Goal: Transaction & Acquisition: Obtain resource

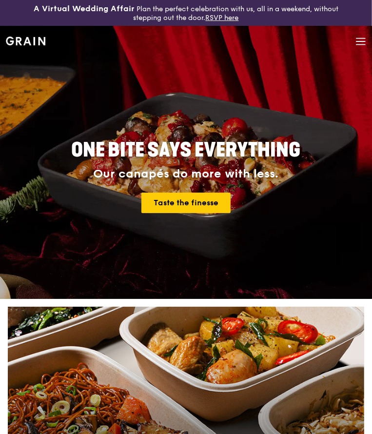
click at [357, 43] on icon at bounding box center [361, 41] width 11 height 11
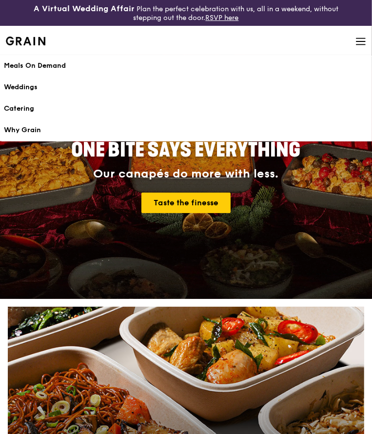
click at [58, 61] on div "Meals On Demand" at bounding box center [186, 66] width 364 height 10
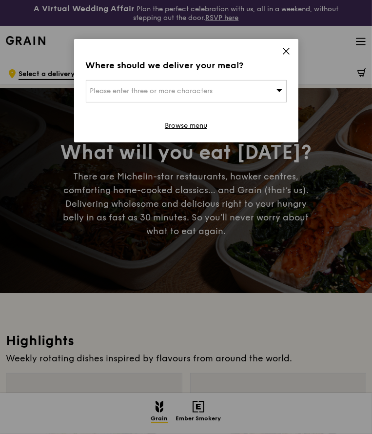
click at [284, 51] on icon at bounding box center [286, 51] width 9 height 9
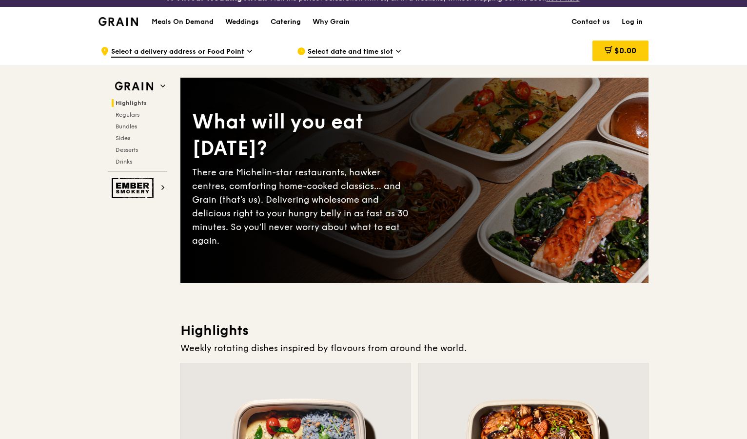
scroll to position [10, 0]
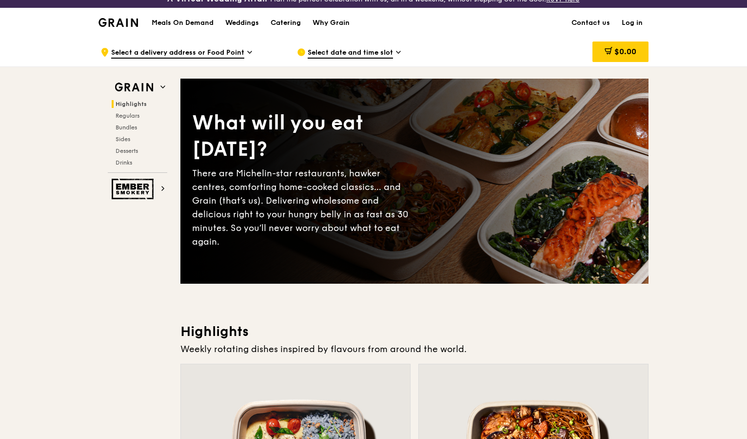
click at [356, 53] on span "Select date and time slot" at bounding box center [350, 53] width 85 height 11
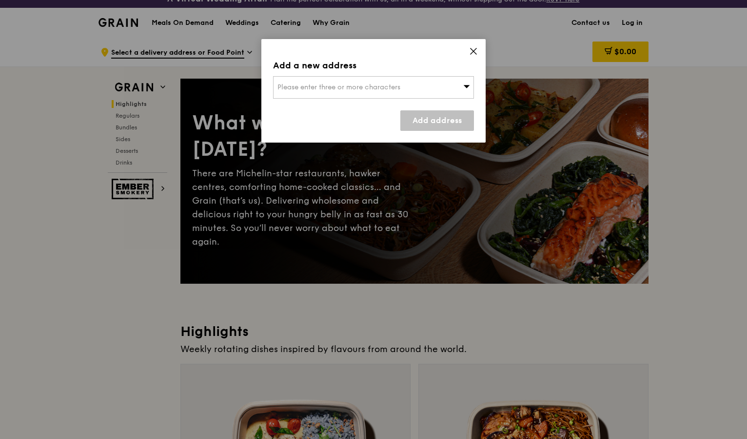
click at [372, 87] on span "Please enter three or more characters" at bounding box center [339, 87] width 123 height 8
click at [357, 87] on input "search" at bounding box center [374, 87] width 200 height 21
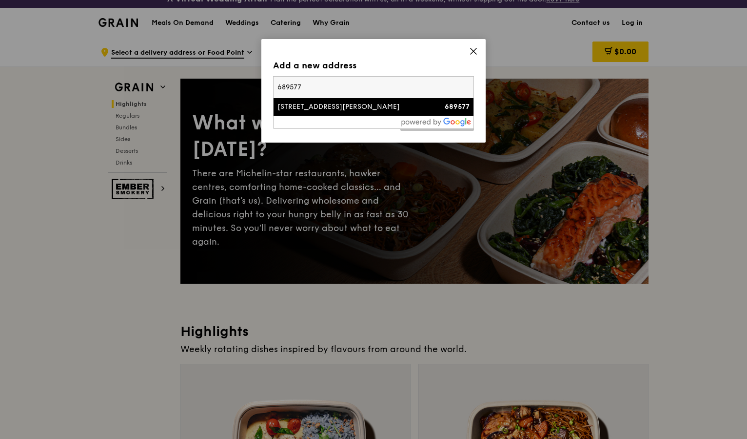
type input "689577"
click at [342, 114] on li "56 Choa Chu Kang North 6 689577" at bounding box center [374, 107] width 200 height 18
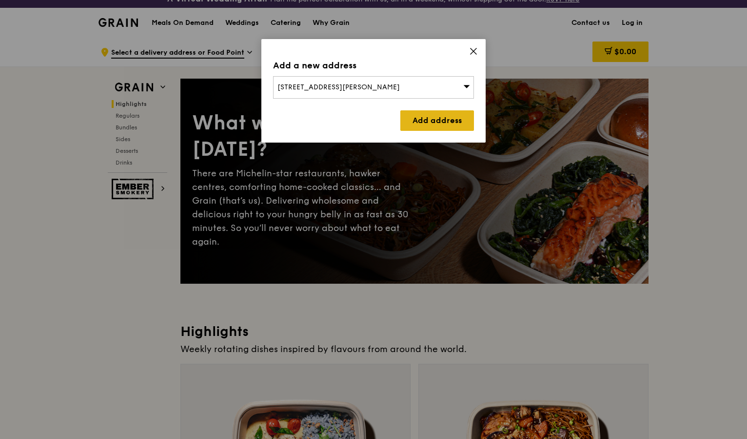
click at [372, 120] on link "Add address" at bounding box center [438, 120] width 74 height 20
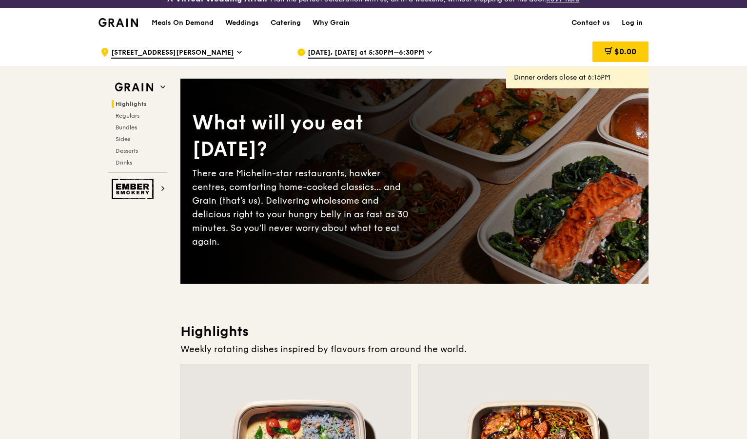
click at [372, 55] on span "Oct 11, Today at 5:30PM–6:30PM" at bounding box center [366, 53] width 117 height 11
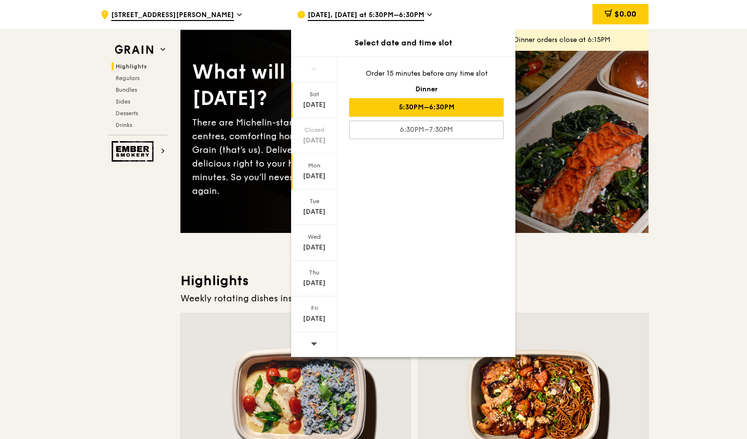
scroll to position [89, 0]
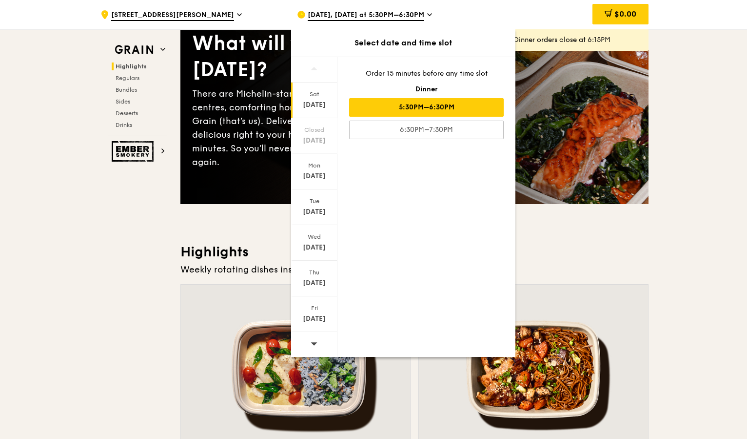
click at [316, 340] on icon at bounding box center [314, 343] width 7 height 7
click at [321, 103] on div "Oct 18" at bounding box center [314, 105] width 43 height 10
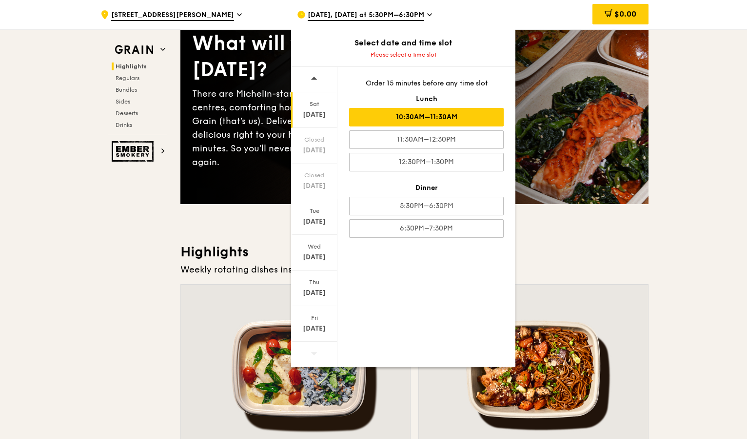
click at [372, 120] on div "10:30AM–11:30AM" at bounding box center [426, 117] width 155 height 19
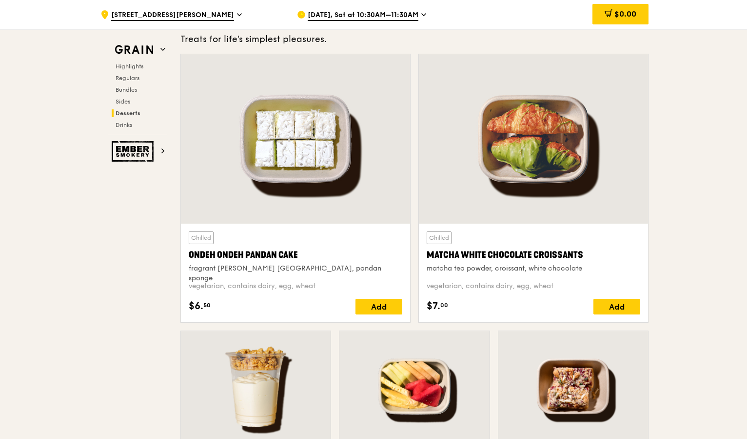
scroll to position [2816, 0]
click at [372, 249] on div "Matcha White Chocolate Croissants" at bounding box center [534, 254] width 214 height 14
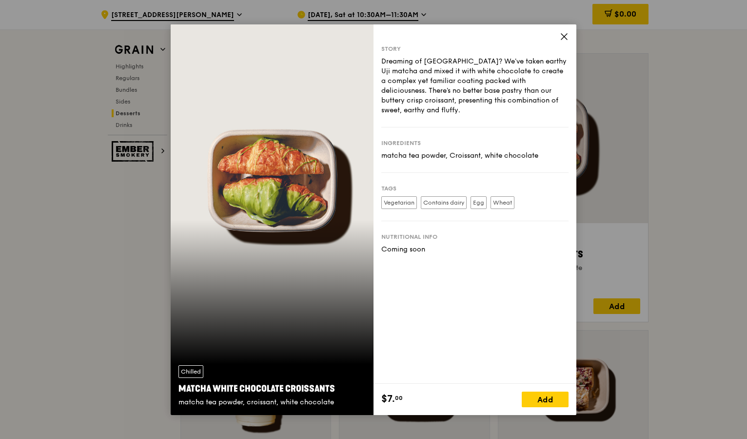
click at [372, 35] on icon at bounding box center [564, 36] width 9 height 9
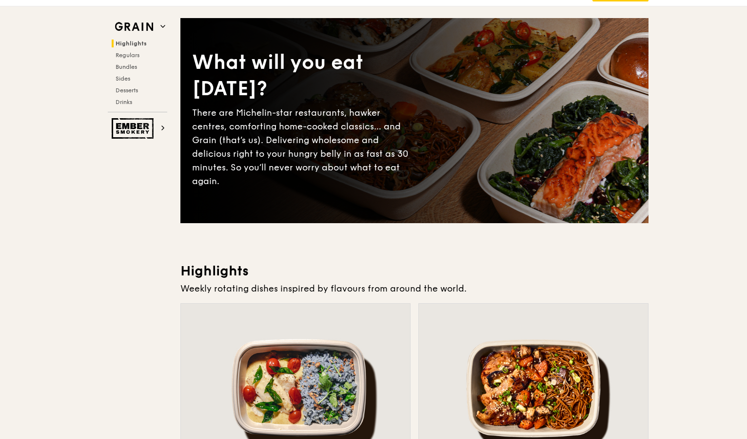
scroll to position [0, 0]
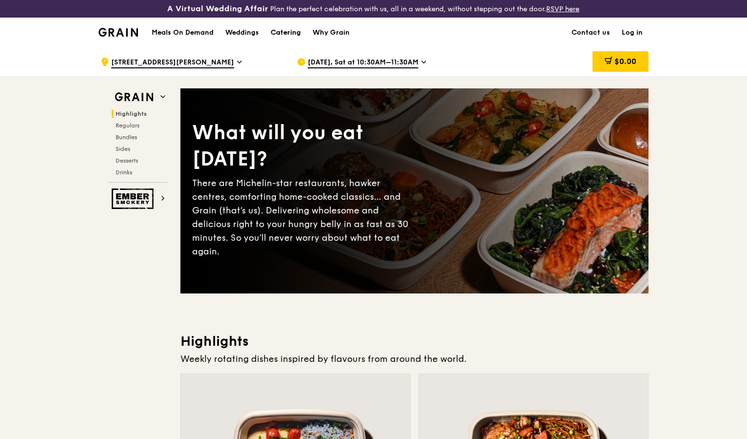
click at [278, 31] on div "Catering" at bounding box center [286, 32] width 30 height 29
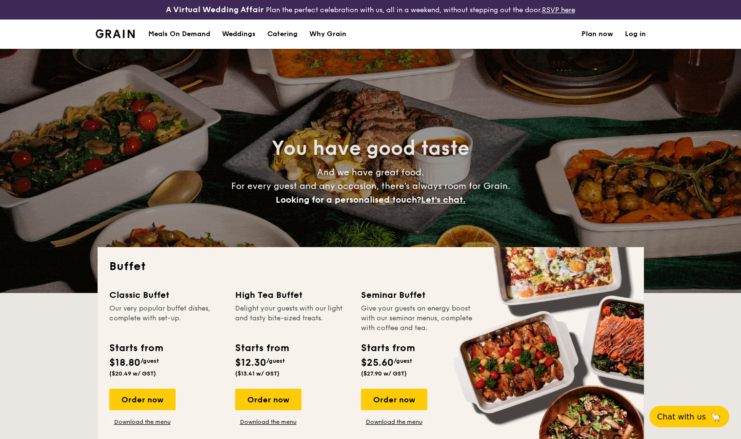
select select
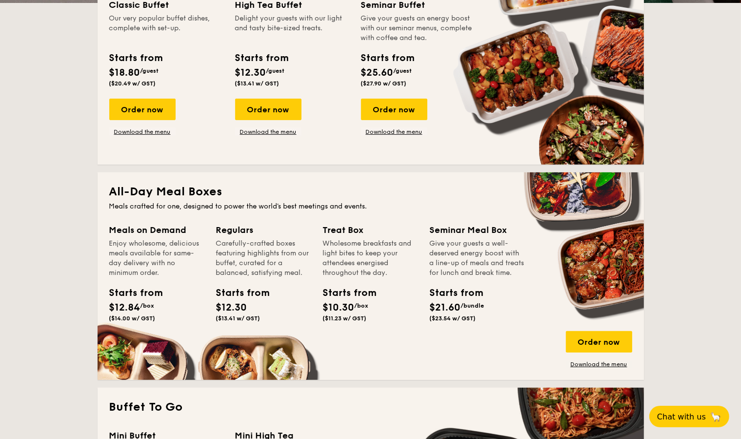
scroll to position [290, 0]
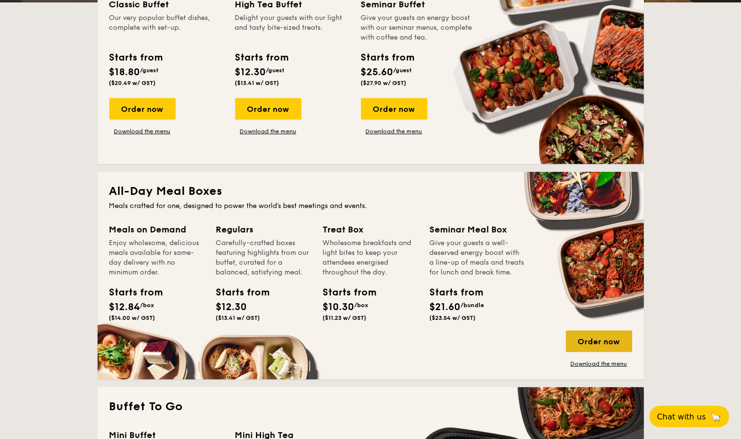
click at [581, 343] on div "Order now" at bounding box center [599, 340] width 66 height 21
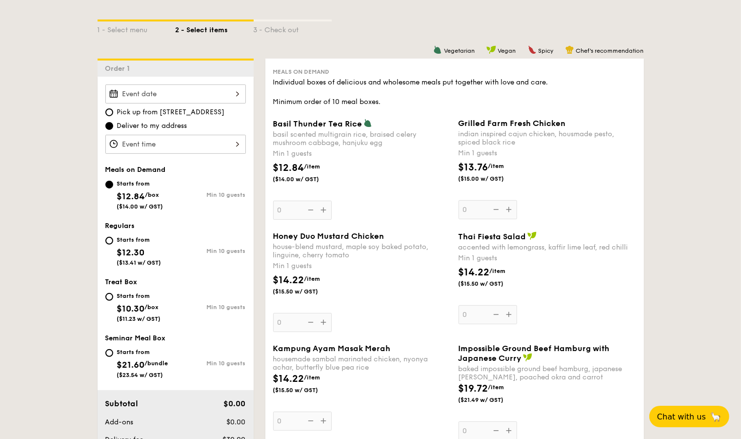
scroll to position [251, 0]
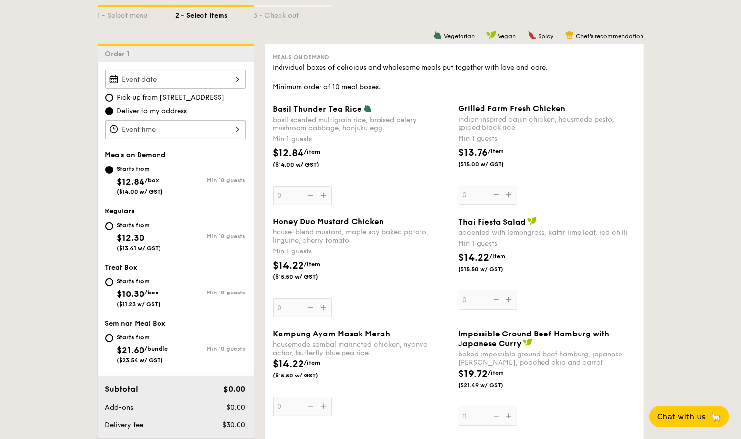
select select
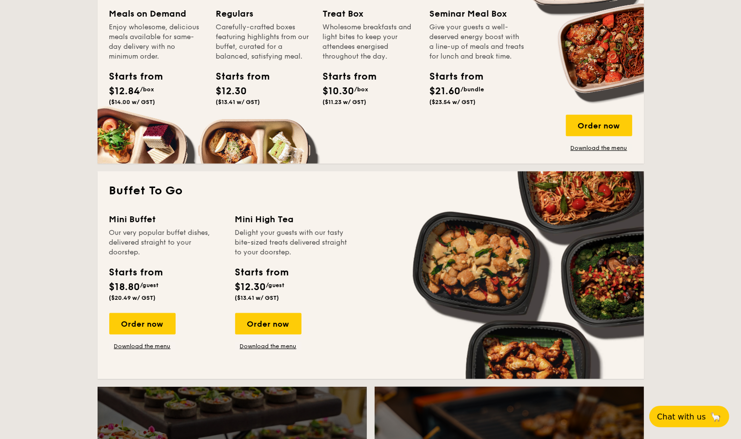
scroll to position [505, 0]
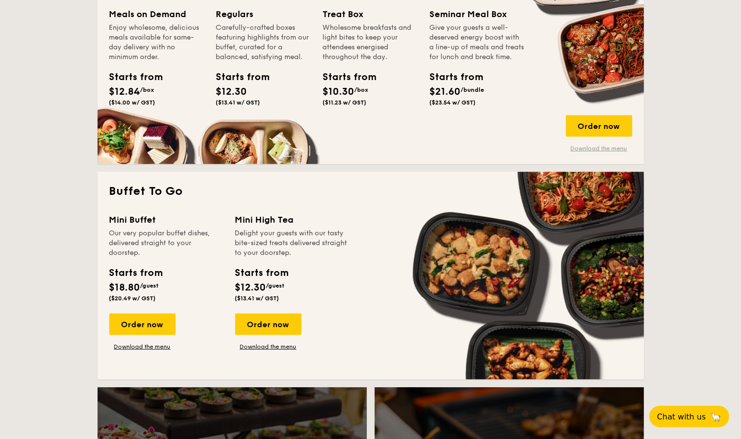
click at [583, 149] on link "Download the menu" at bounding box center [599, 148] width 66 height 8
